Goal: Information Seeking & Learning: Learn about a topic

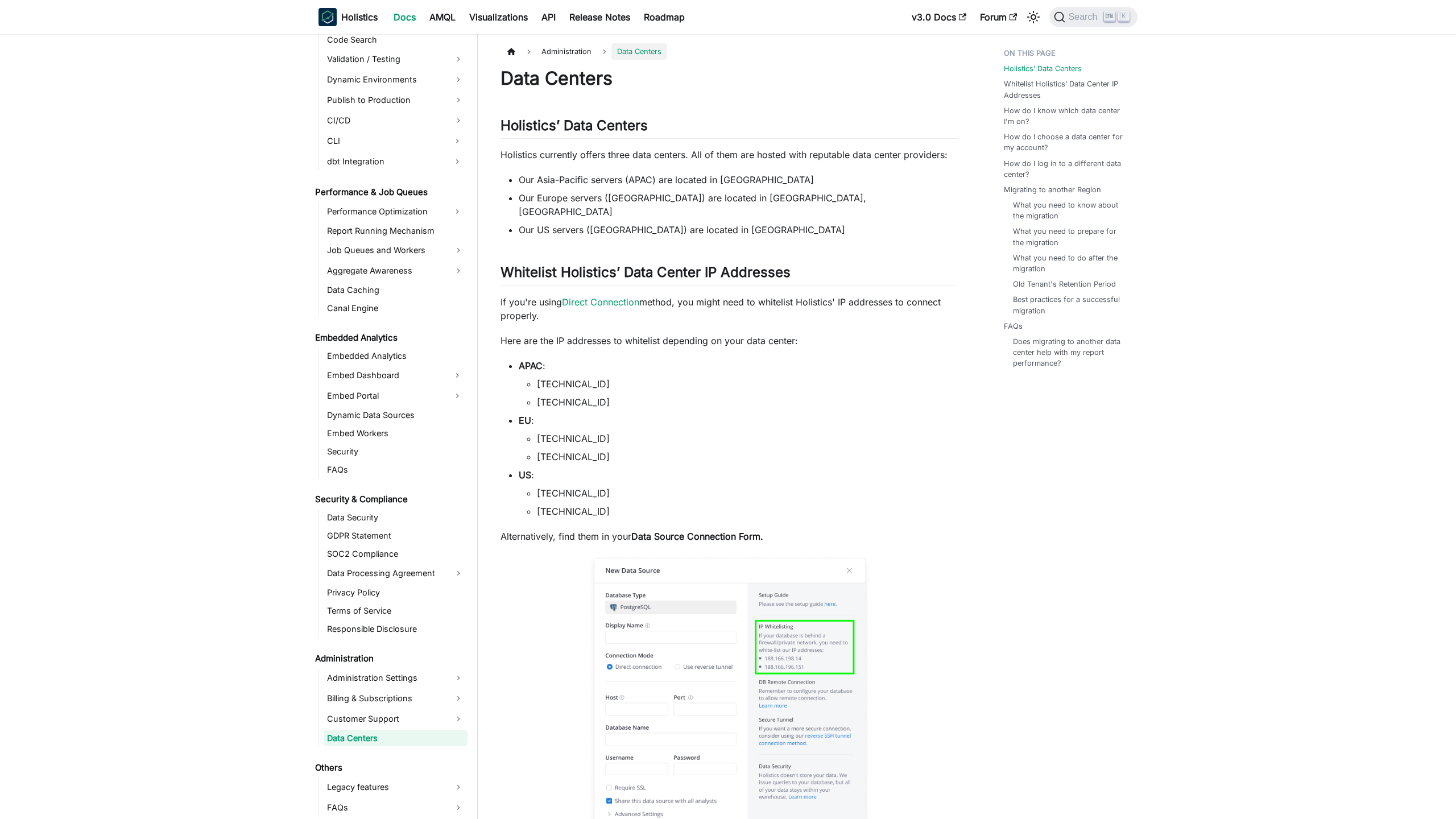
scroll to position [930, 0]
